Goal: Complete application form

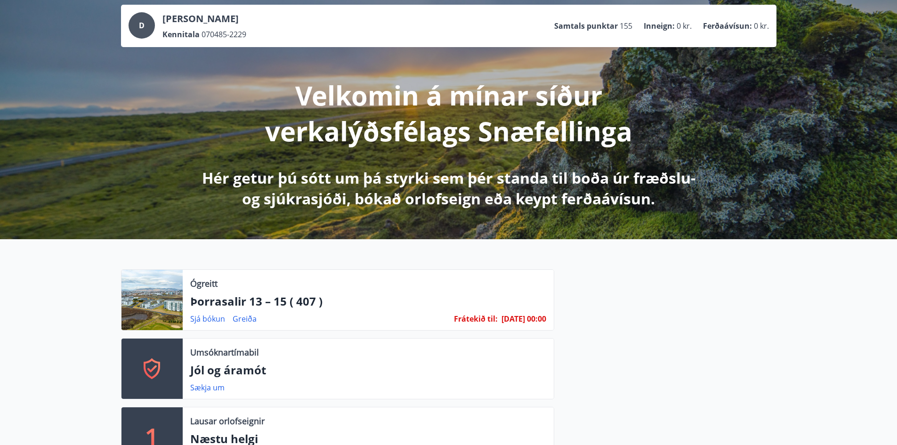
scroll to position [141, 0]
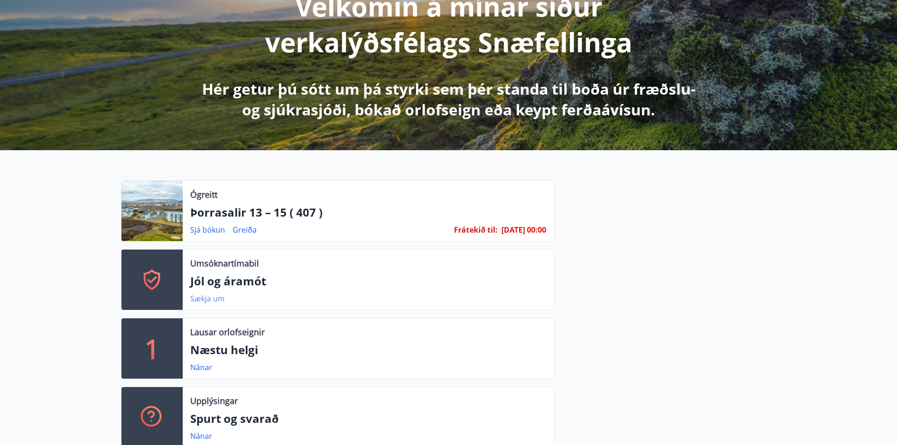
click at [205, 297] on link "Sækja um" at bounding box center [207, 298] width 34 height 10
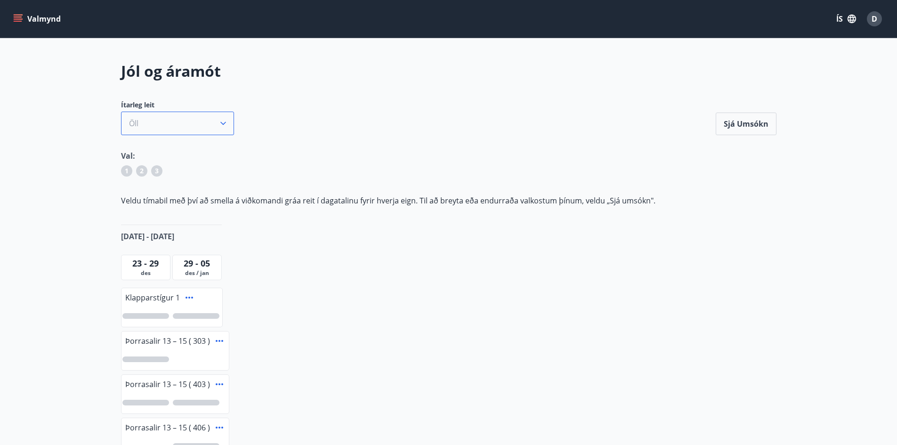
click at [227, 121] on icon "button" at bounding box center [222, 123] width 9 height 9
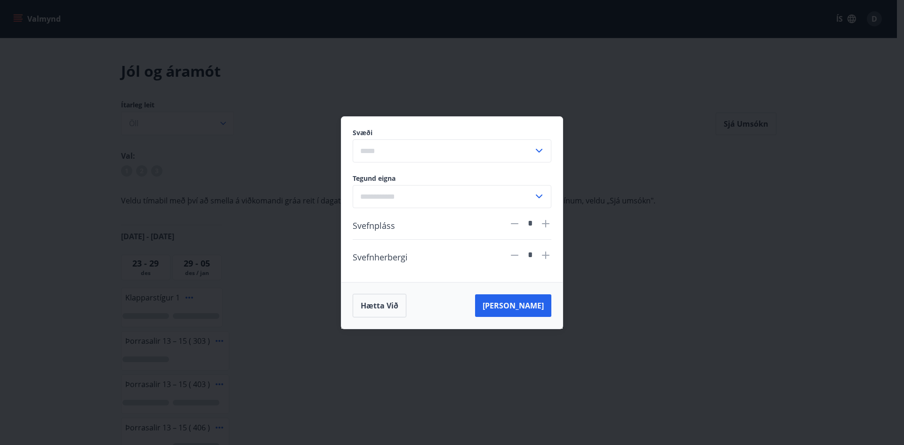
click at [294, 80] on div "Svæði ​ Tegund eigna ​ Svefnpláss * Svefnherbergi * Hætta við [PERSON_NAME]" at bounding box center [452, 222] width 904 height 445
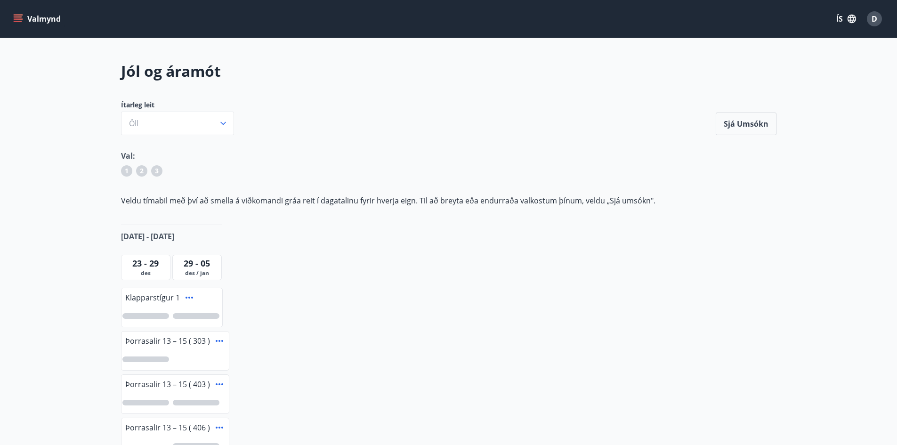
click at [141, 174] on span "2" at bounding box center [142, 170] width 4 height 9
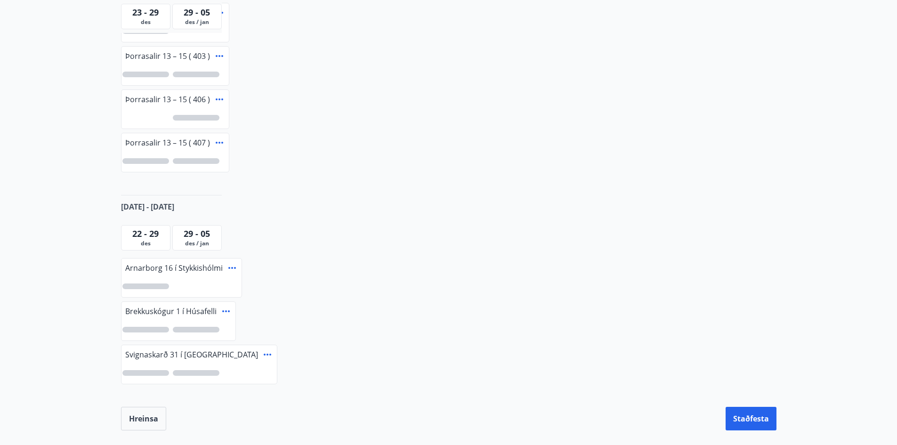
scroll to position [329, 0]
click at [229, 266] on icon at bounding box center [231, 266] width 11 height 11
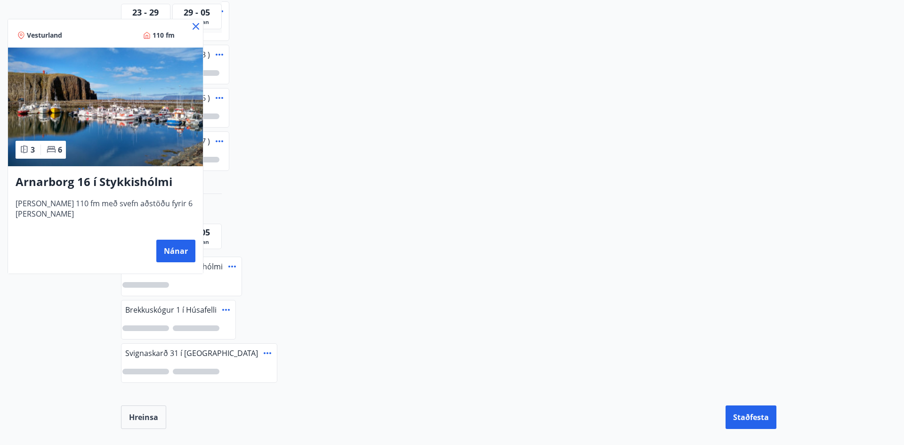
click at [195, 27] on icon at bounding box center [196, 26] width 7 height 7
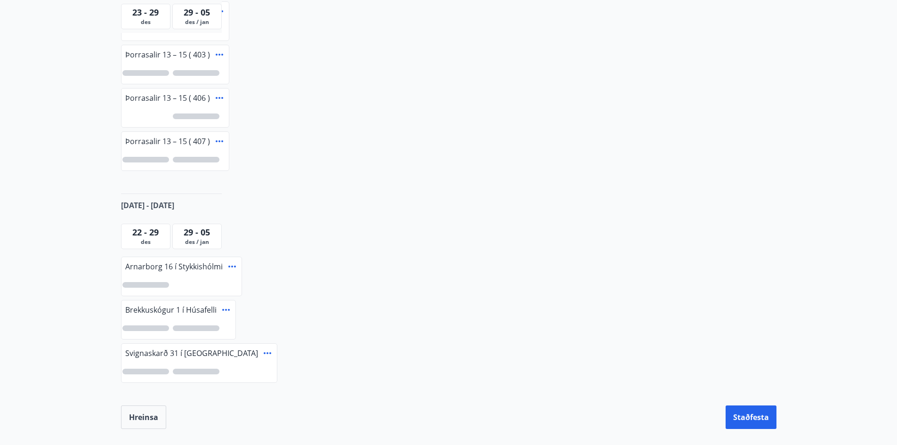
click at [145, 233] on span "22 - 29" at bounding box center [145, 231] width 26 height 11
click at [189, 242] on span "des / jan" at bounding box center [197, 242] width 45 height 8
click at [157, 281] on div at bounding box center [181, 285] width 120 height 22
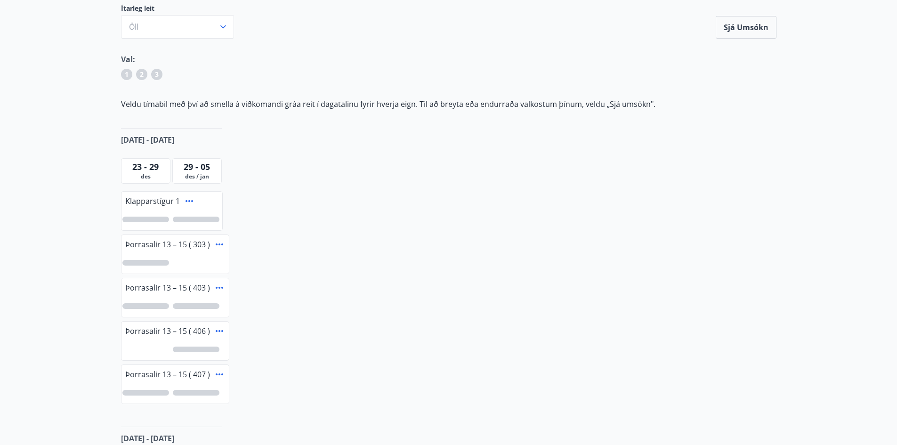
scroll to position [94, 0]
click at [141, 223] on div at bounding box center [145, 222] width 47 height 6
click at [147, 225] on span "1" at bounding box center [146, 222] width 4 height 10
click at [194, 221] on div at bounding box center [196, 222] width 47 height 6
click at [194, 221] on span "1" at bounding box center [196, 222] width 4 height 10
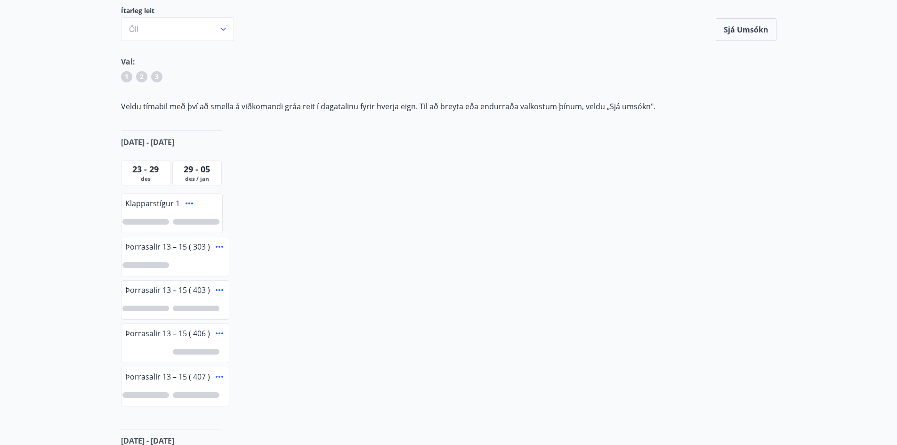
click at [151, 224] on div at bounding box center [145, 222] width 47 height 6
click at [151, 224] on div "1" at bounding box center [145, 221] width 11 height 11
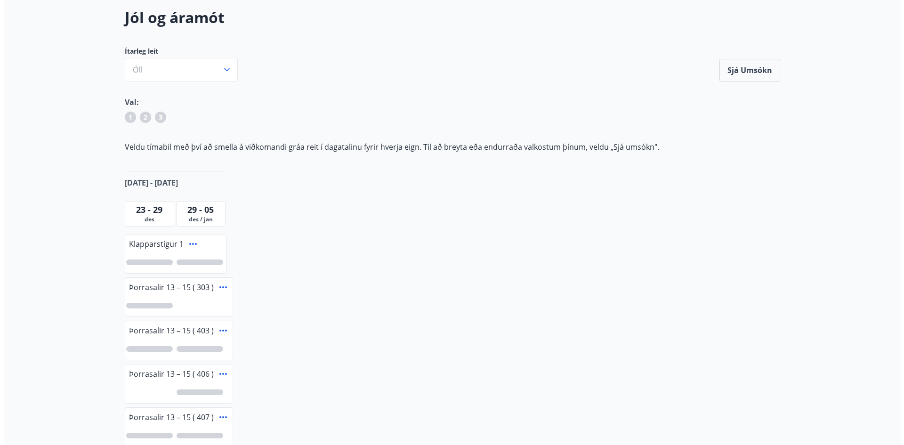
scroll to position [0, 0]
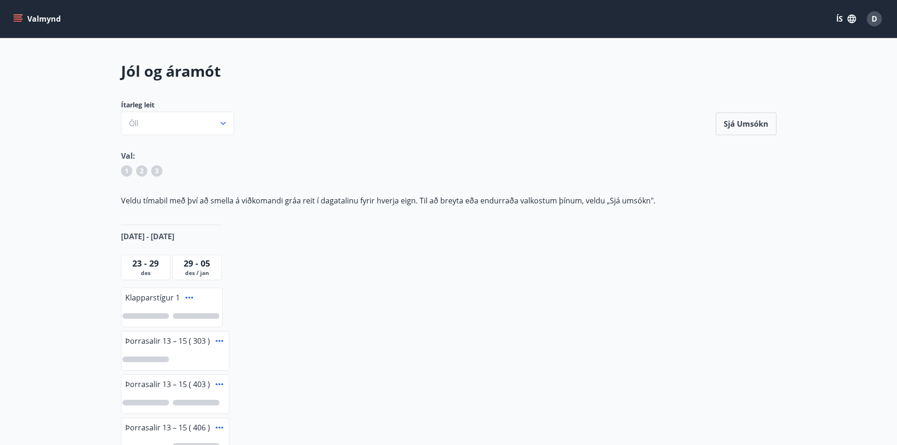
click at [875, 19] on span "D" at bounding box center [874, 19] width 6 height 10
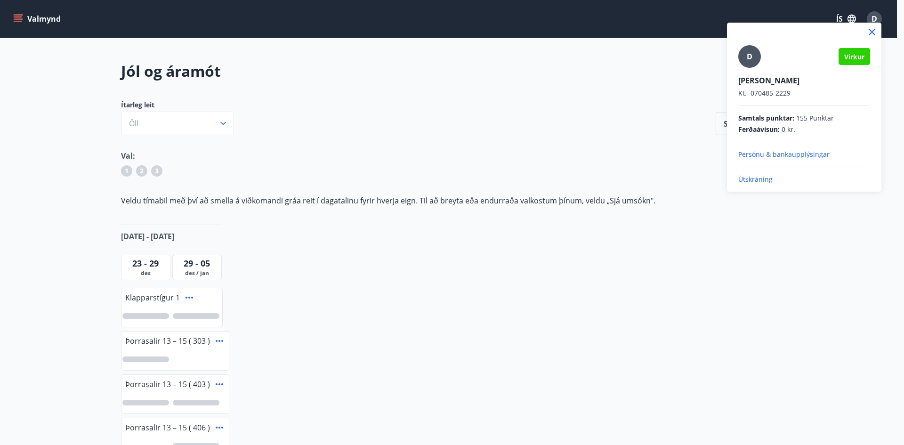
click at [749, 178] on p "Útskráning" at bounding box center [804, 179] width 132 height 9
